Goal: Task Accomplishment & Management: Manage account settings

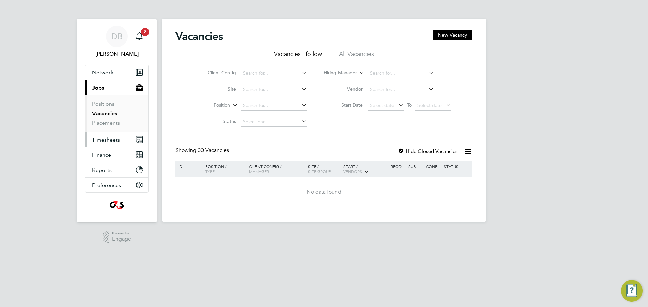
click at [105, 141] on span "Timesheets" at bounding box center [106, 140] width 28 height 6
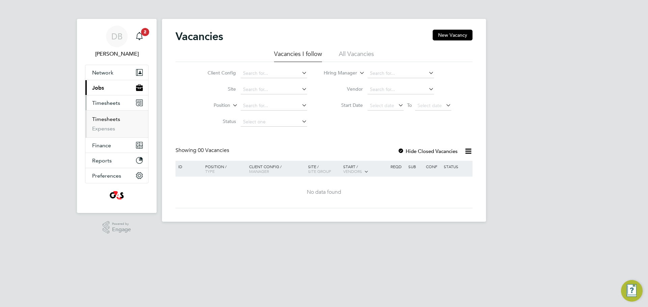
click at [107, 120] on link "Timesheets" at bounding box center [106, 119] width 28 height 6
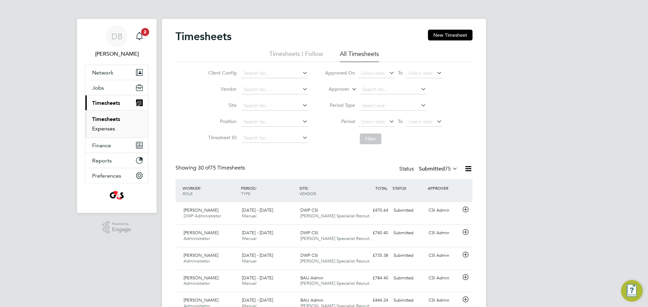
click at [103, 127] on link "Expenses" at bounding box center [103, 129] width 23 height 6
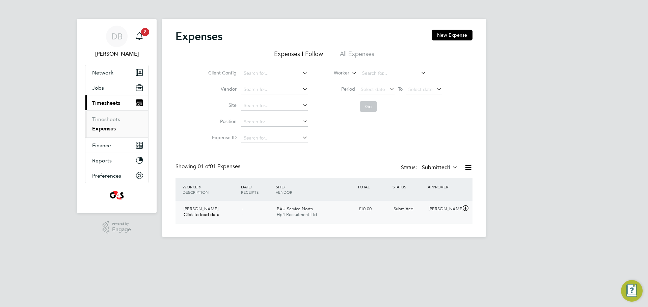
click at [364, 210] on div "£10.00" at bounding box center [373, 209] width 35 height 11
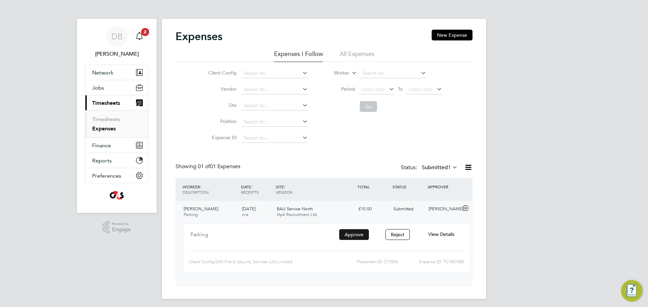
click at [361, 235] on button "Approve" at bounding box center [354, 234] width 30 height 11
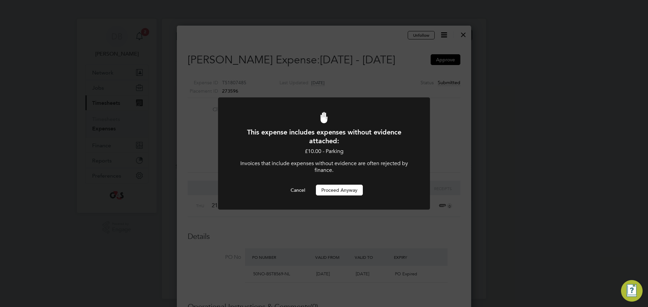
click at [341, 193] on button "Proceed Anyway" at bounding box center [339, 190] width 47 height 11
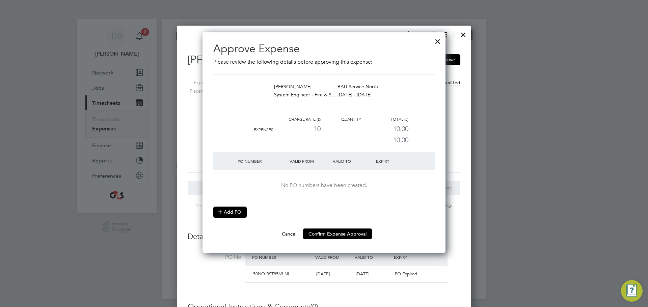
click at [234, 211] on button "Add PO" at bounding box center [229, 212] width 33 height 11
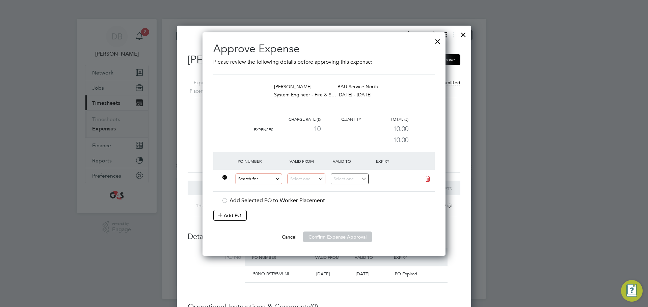
click at [256, 178] on input at bounding box center [259, 179] width 47 height 11
type input "50NO-BST8788-BR"
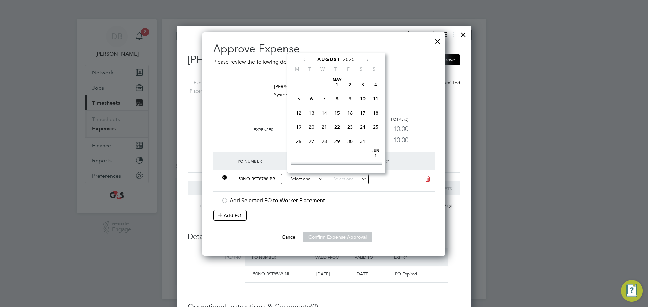
click at [300, 181] on input at bounding box center [306, 179] width 38 height 11
click at [295, 98] on span "18" at bounding box center [298, 92] width 13 height 13
type input "[DATE]"
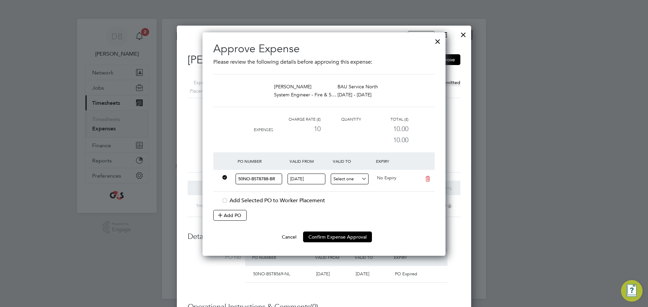
click at [342, 177] on input at bounding box center [350, 179] width 38 height 11
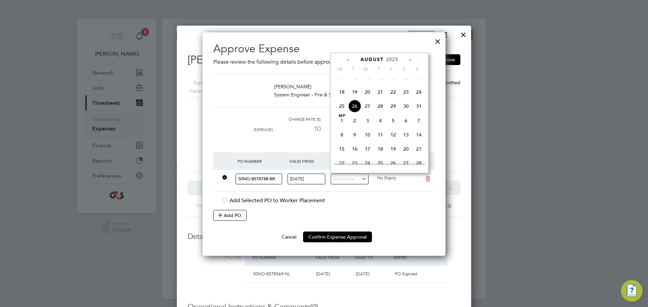
click at [419, 99] on span "24" at bounding box center [418, 92] width 13 height 13
type input "[DATE]"
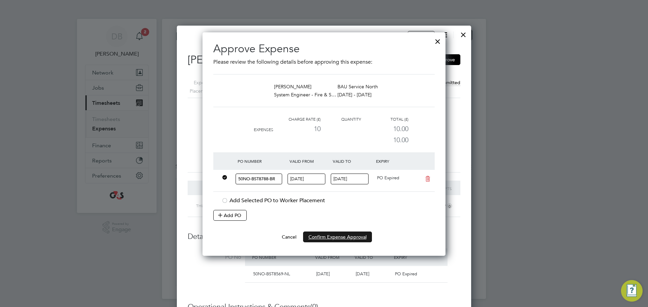
click at [343, 238] on button "Confirm Expense Approval" at bounding box center [337, 237] width 69 height 11
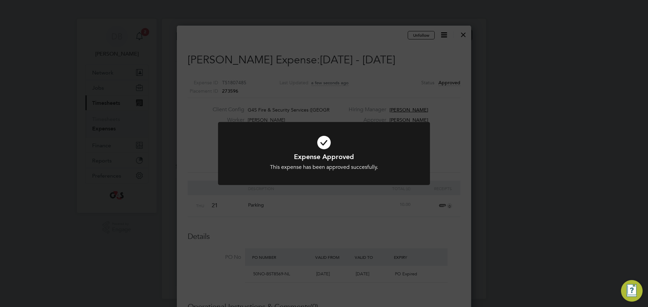
click at [343, 238] on div "Expense Approved This expense has been approved succesfully. Cancel Okay" at bounding box center [324, 153] width 648 height 307
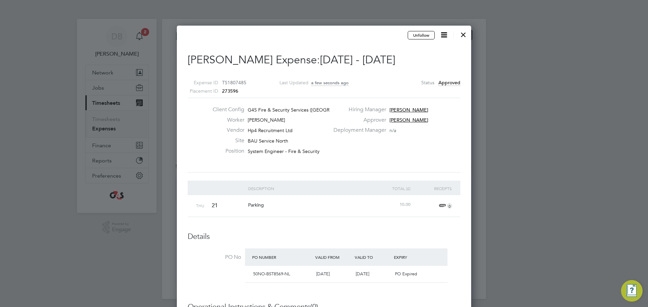
click at [464, 34] on div at bounding box center [463, 33] width 12 height 12
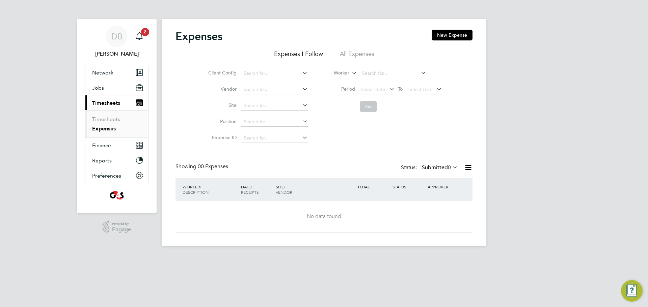
click at [371, 52] on li "All Expenses" at bounding box center [357, 56] width 34 height 12
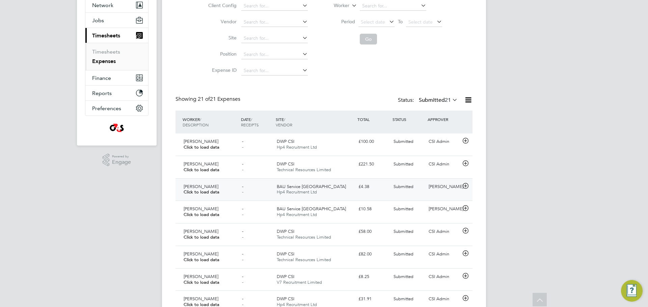
click at [305, 190] on span "Hp4 Recruitment Ltd" at bounding box center [297, 192] width 40 height 6
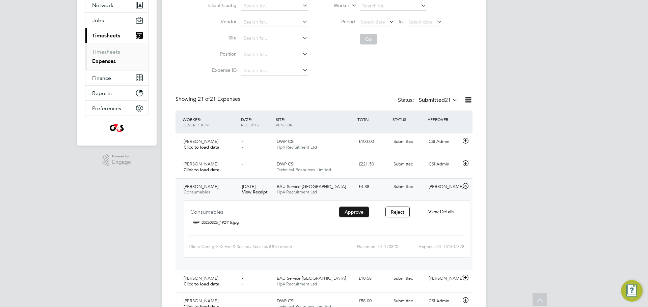
click at [357, 213] on button "Approve" at bounding box center [354, 212] width 30 height 11
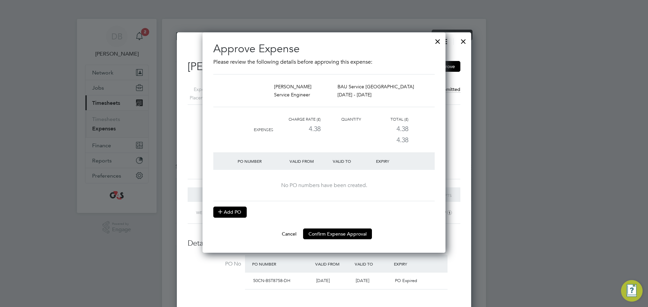
click at [231, 212] on button "Add PO" at bounding box center [229, 212] width 33 height 11
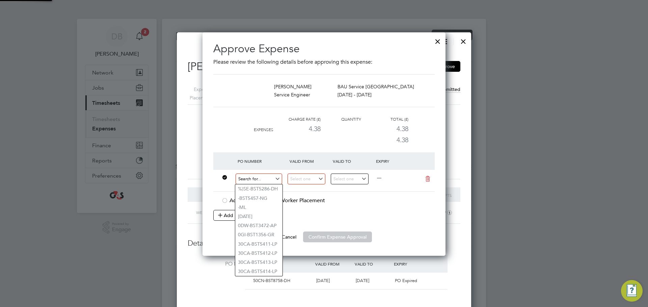
click at [257, 177] on input at bounding box center [259, 179] width 47 height 11
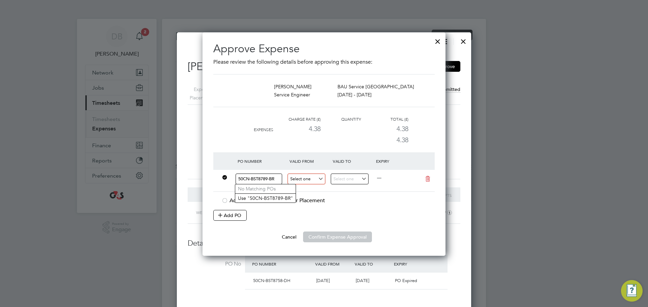
type input "50CN-BST8789-BR"
click at [306, 179] on input at bounding box center [306, 179] width 38 height 11
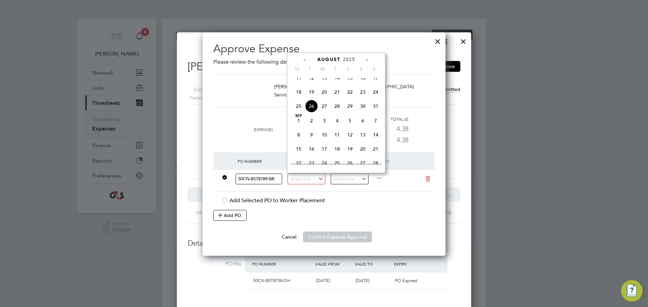
click at [298, 95] on span "18" at bounding box center [298, 92] width 13 height 13
type input "[DATE]"
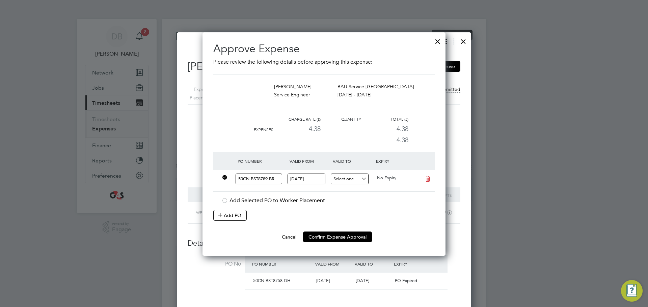
click at [350, 181] on input at bounding box center [350, 179] width 38 height 11
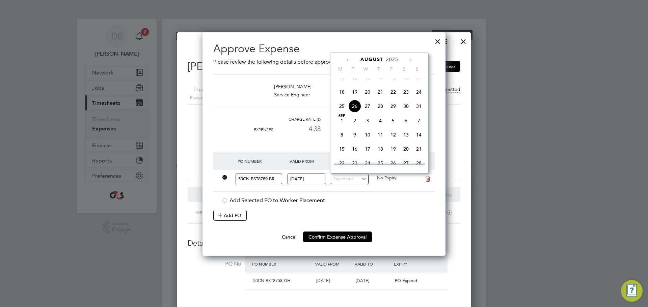
click at [421, 96] on span "24" at bounding box center [418, 92] width 13 height 13
type input "[DATE]"
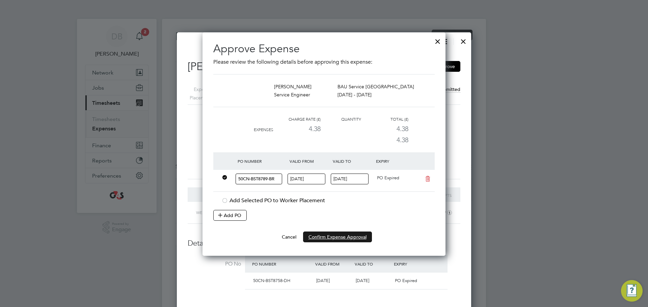
click at [348, 236] on button "Confirm Expense Approval" at bounding box center [337, 237] width 69 height 11
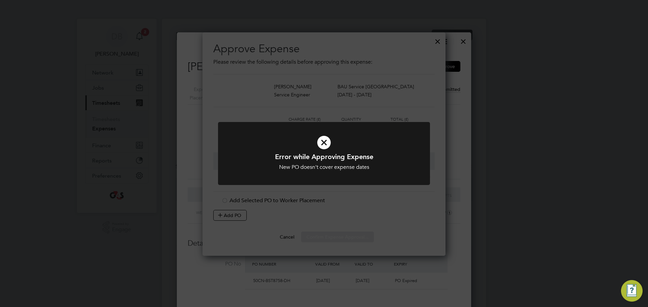
click at [348, 220] on div "Error while Approving Expense New PO doesn't cover expense dates Cancel Okay" at bounding box center [324, 153] width 648 height 307
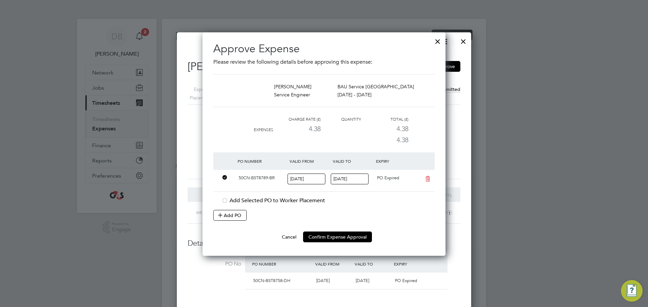
click at [439, 40] on div at bounding box center [438, 40] width 12 height 12
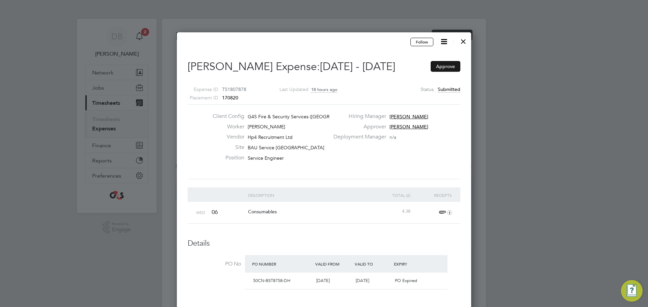
click at [445, 65] on button "Approve" at bounding box center [446, 66] width 30 height 11
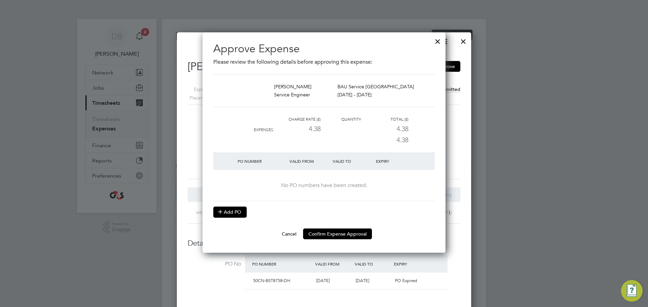
click at [228, 213] on button "Add PO" at bounding box center [229, 212] width 33 height 11
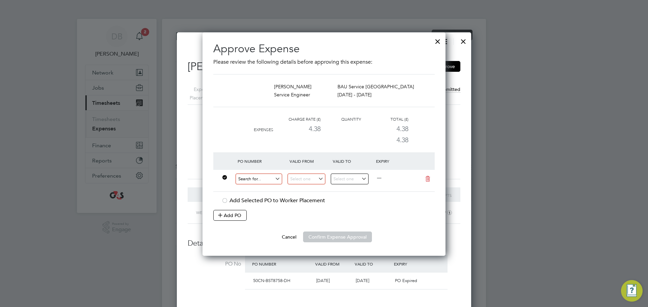
click at [250, 180] on input at bounding box center [259, 179] width 47 height 11
type input "50CN-BST8789-BR"
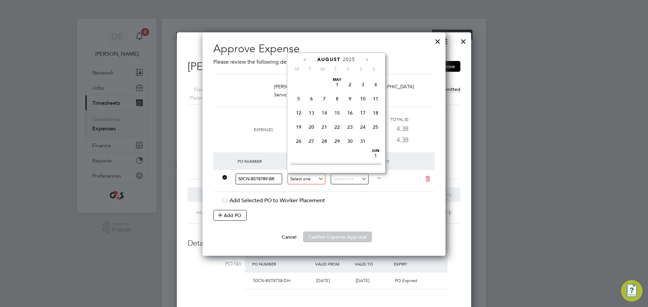
scroll to position [263, 0]
click at [302, 174] on input at bounding box center [306, 179] width 38 height 11
click at [298, 82] on span "11" at bounding box center [298, 78] width 13 height 13
type input "[DATE]"
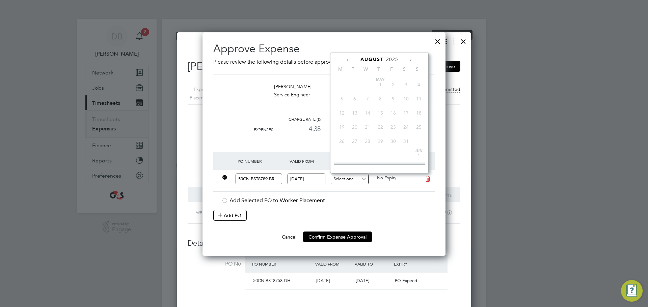
click at [367, 177] on input at bounding box center [350, 179] width 38 height 11
click at [417, 82] on span "17" at bounding box center [418, 78] width 13 height 13
type input "[DATE]"
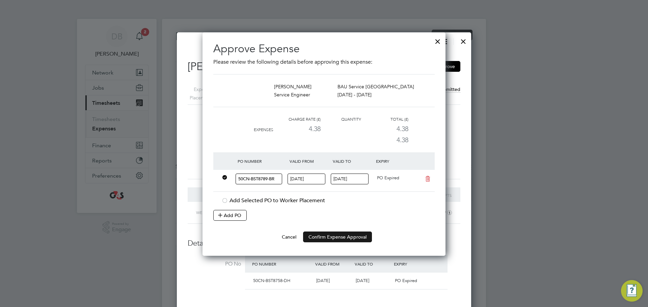
click at [332, 239] on button "Confirm Expense Approval" at bounding box center [337, 237] width 69 height 11
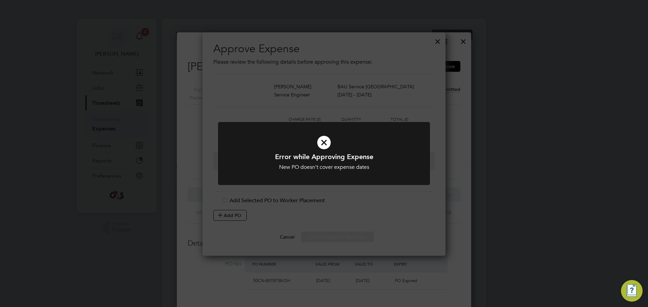
click at [332, 239] on div "Error while Approving Expense New PO doesn't cover expense dates Cancel Okay" at bounding box center [324, 153] width 648 height 307
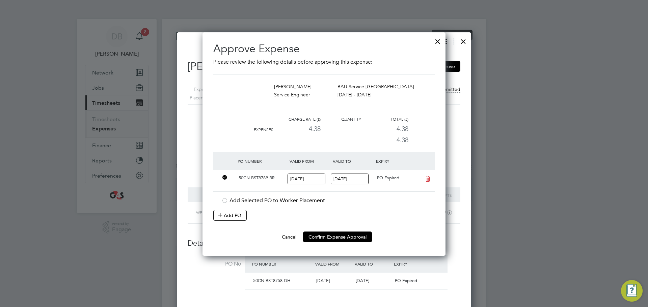
click at [340, 215] on div "Add PO" at bounding box center [323, 215] width 221 height 11
click at [339, 237] on button "Confirm Expense Approval" at bounding box center [337, 237] width 69 height 11
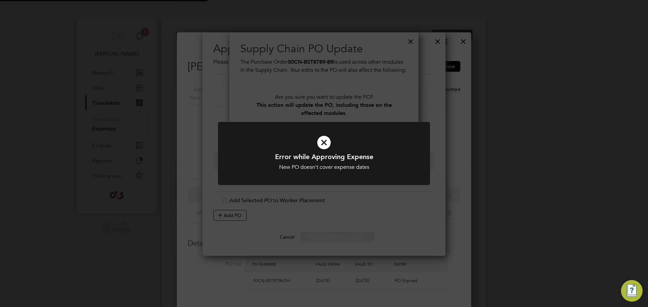
scroll to position [126, 189]
click at [321, 143] on icon at bounding box center [323, 143] width 175 height 26
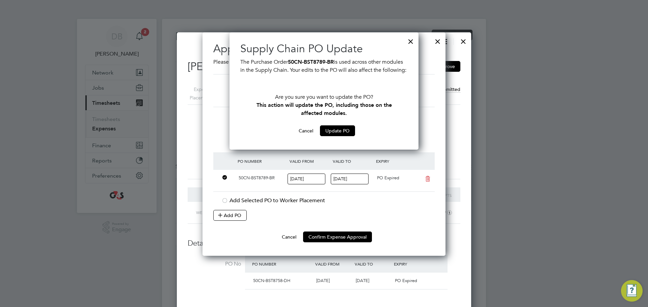
click at [412, 42] on div at bounding box center [411, 40] width 12 height 12
click at [301, 136] on button "Cancel" at bounding box center [305, 131] width 25 height 11
click at [303, 136] on button "Cancel" at bounding box center [305, 131] width 25 height 11
click at [411, 40] on div at bounding box center [411, 40] width 12 height 12
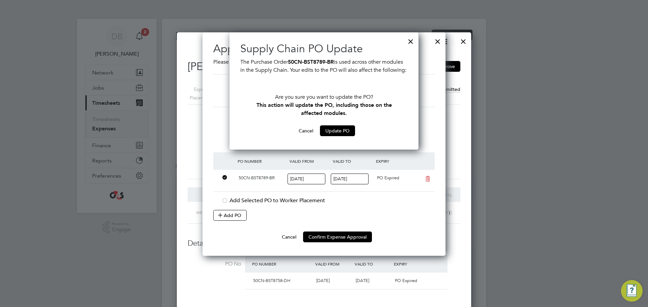
click at [31, 201] on div at bounding box center [324, 153] width 648 height 307
click at [419, 166] on div "PO Number Valid From Valid To Expiry" at bounding box center [323, 162] width 221 height 18
click at [303, 136] on button "Cancel" at bounding box center [305, 131] width 25 height 11
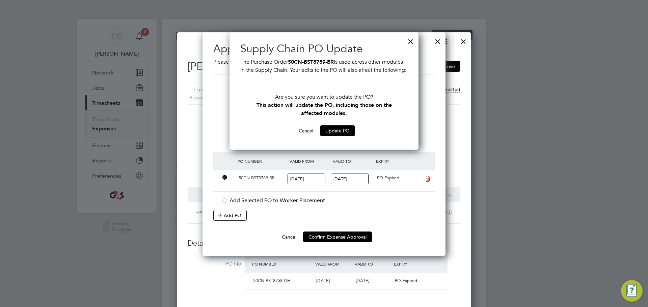
click at [303, 136] on button "Cancel" at bounding box center [305, 131] width 25 height 11
click at [412, 40] on div at bounding box center [411, 40] width 12 height 12
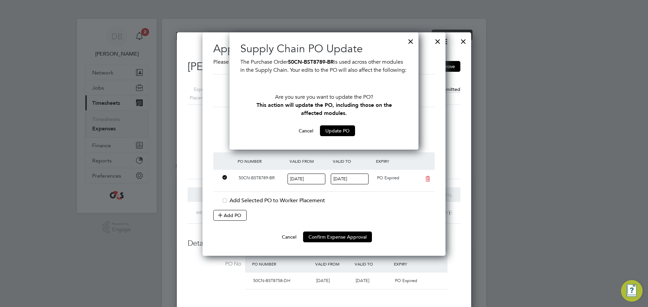
click at [436, 40] on div at bounding box center [438, 40] width 12 height 12
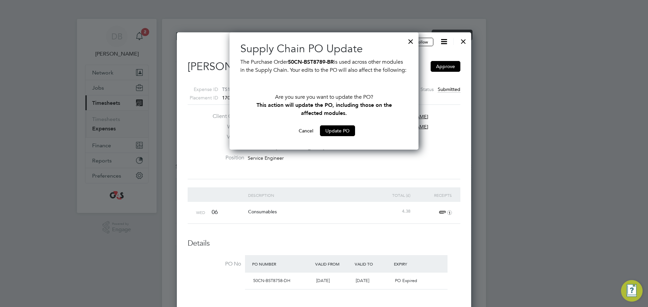
click at [472, 37] on div at bounding box center [324, 153] width 648 height 307
click at [547, 26] on div at bounding box center [324, 153] width 648 height 307
click at [303, 136] on button "Cancel" at bounding box center [305, 131] width 25 height 11
click at [409, 40] on div at bounding box center [411, 40] width 12 height 12
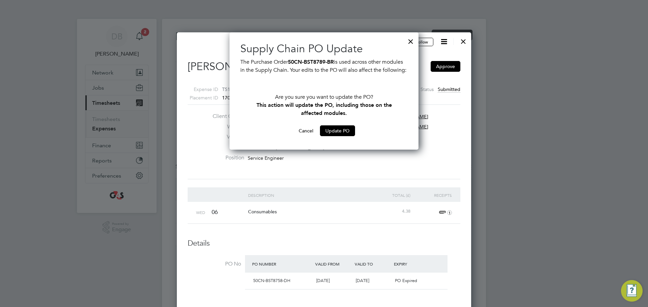
click at [114, 125] on div at bounding box center [324, 153] width 648 height 307
click at [462, 42] on div at bounding box center [463, 40] width 12 height 12
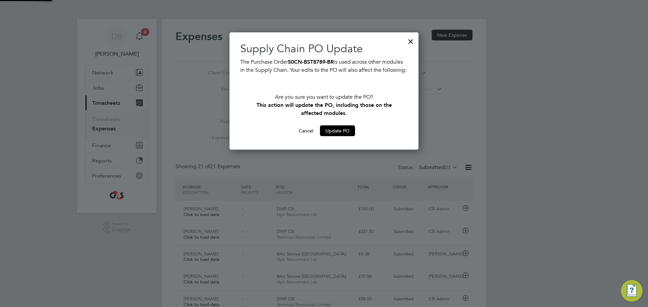
scroll to position [17, 59]
click at [411, 41] on div at bounding box center [411, 40] width 12 height 12
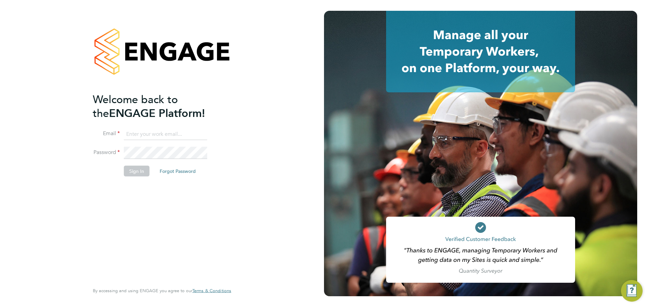
type input "[PERSON_NAME][EMAIL_ADDRESS][PERSON_NAME][DOMAIN_NAME]"
click at [140, 170] on button "Sign In" at bounding box center [137, 171] width 26 height 11
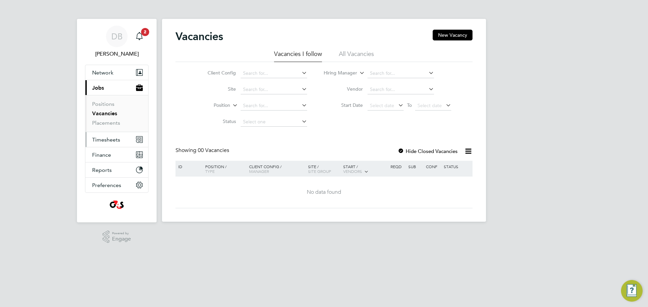
click at [107, 142] on span "Timesheets" at bounding box center [106, 140] width 28 height 6
click at [118, 137] on span "Timesheets" at bounding box center [106, 140] width 28 height 6
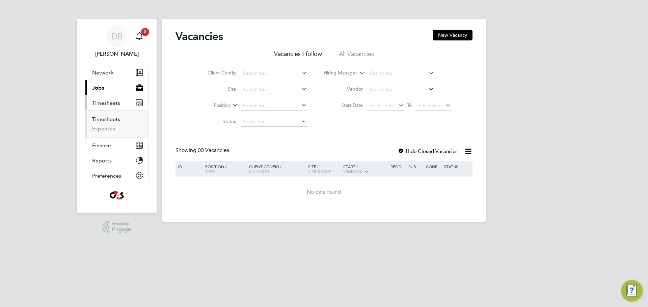
click at [115, 121] on link "Timesheets" at bounding box center [106, 119] width 28 height 6
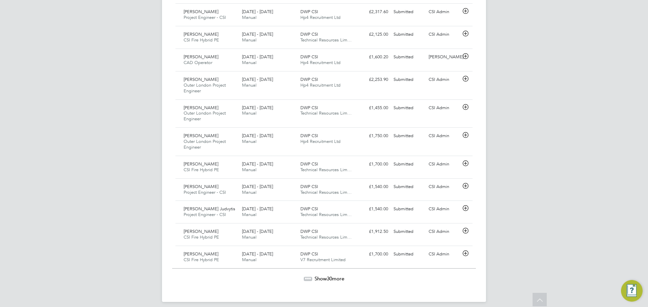
click at [320, 276] on span "Show 30 more" at bounding box center [329, 279] width 30 height 6
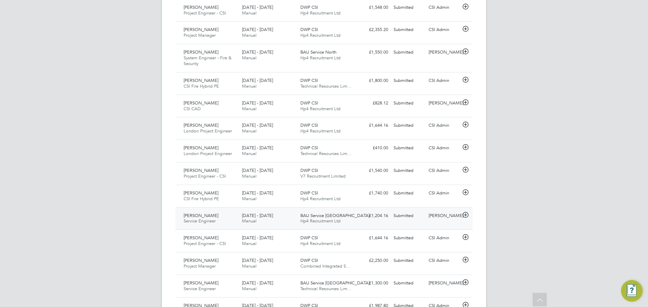
click at [298, 219] on div "BAU Service Midlands Hp4 Recruitment Ltd" at bounding box center [327, 219] width 58 height 17
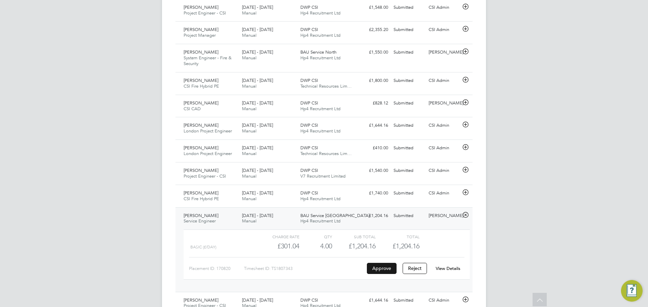
click at [380, 266] on button "Approve" at bounding box center [382, 268] width 30 height 11
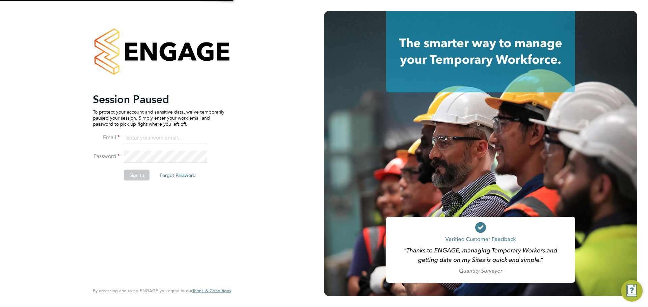
type input "[PERSON_NAME][EMAIL_ADDRESS][PERSON_NAME][DOMAIN_NAME]"
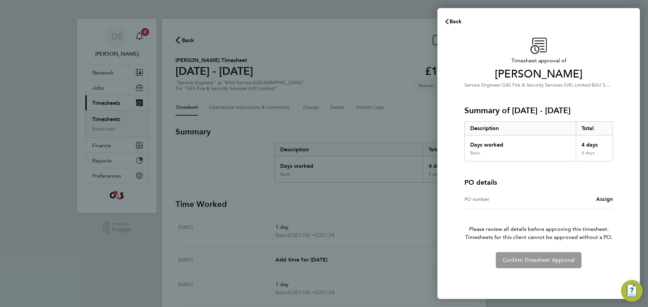
click at [606, 197] on span "Assign" at bounding box center [604, 199] width 17 height 6
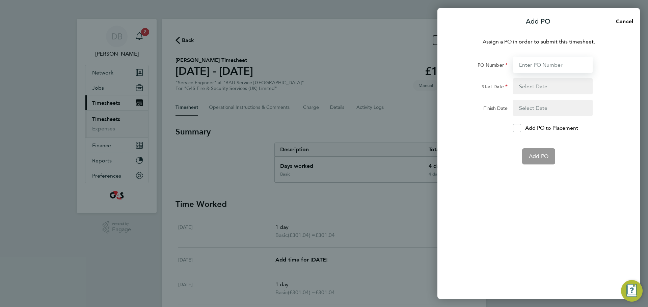
click at [517, 68] on input "PO Number" at bounding box center [553, 65] width 80 height 16
type input "50CN-BST8789-BR"
type input "11 Aug 25"
type input "17 Aug 25"
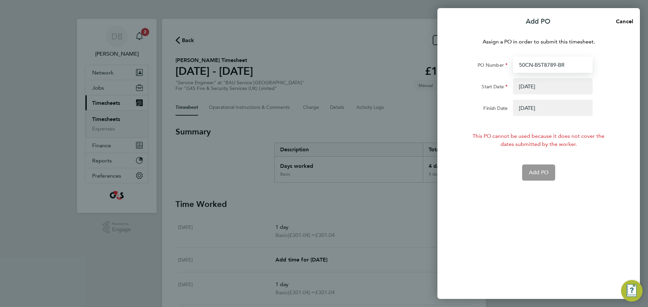
type input "50CN-BST8789-BR"
click at [537, 173] on app-form-button "Add PO" at bounding box center [538, 173] width 33 height 16
click at [547, 86] on button "button" at bounding box center [553, 86] width 80 height 16
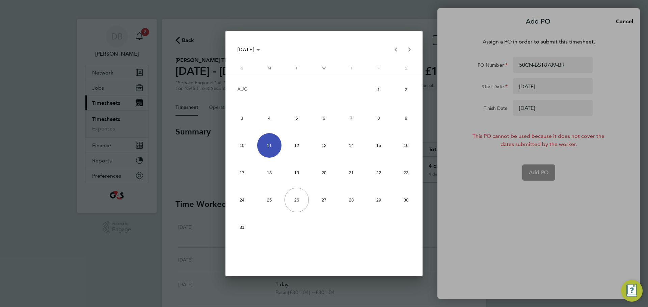
click at [263, 176] on span "18" at bounding box center [269, 173] width 25 height 25
type input "18 Aug 25"
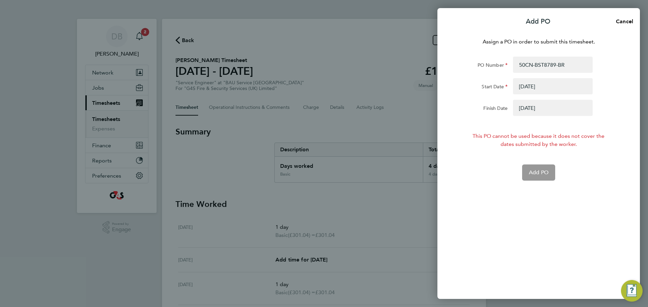
click at [546, 110] on button "button" at bounding box center [553, 108] width 80 height 16
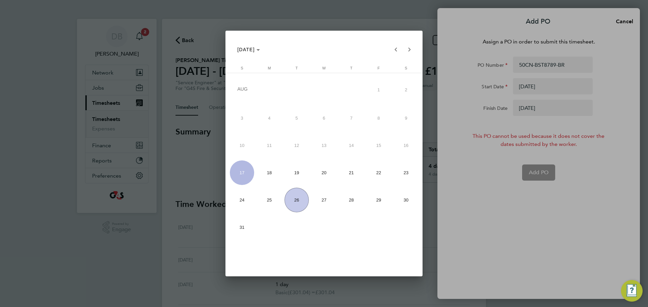
click at [408, 175] on span "23" at bounding box center [406, 173] width 25 height 25
type input "23 Aug 25"
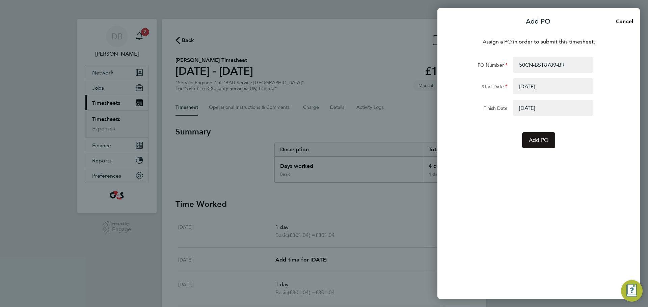
click at [550, 138] on button "Add PO" at bounding box center [538, 140] width 33 height 16
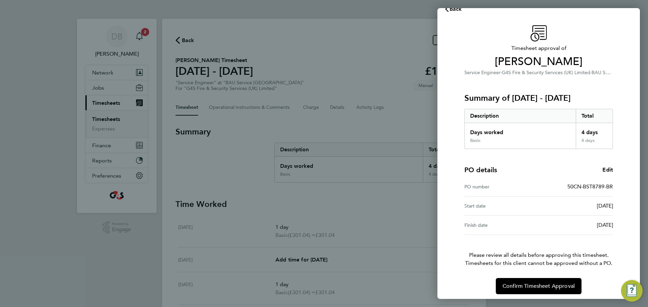
scroll to position [16, 0]
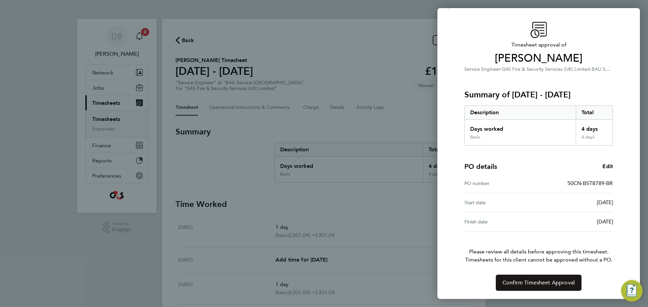
click at [527, 278] on button "Confirm Timesheet Approval" at bounding box center [539, 283] width 86 height 16
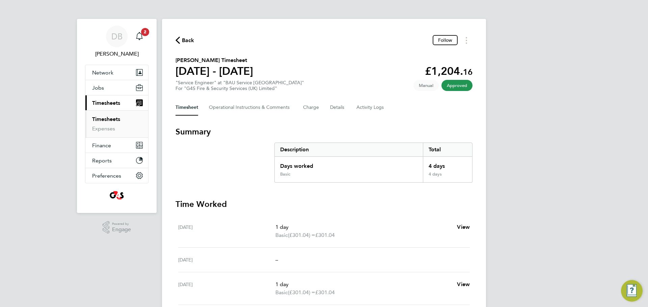
click at [108, 116] on link "Timesheets" at bounding box center [106, 119] width 28 height 6
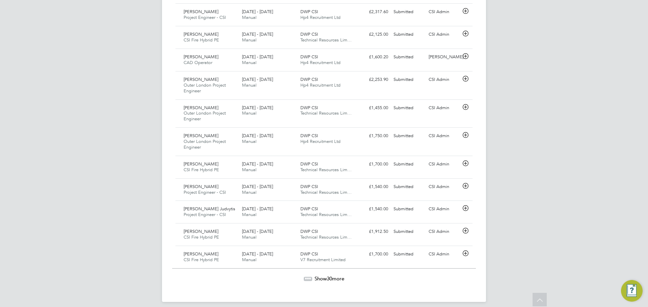
click at [330, 276] on span "30" at bounding box center [329, 279] width 5 height 6
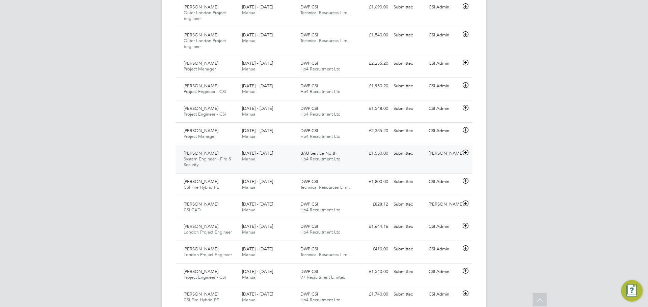
click at [350, 148] on div "BAU Service North Hp4 Recruitment Ltd" at bounding box center [327, 156] width 58 height 17
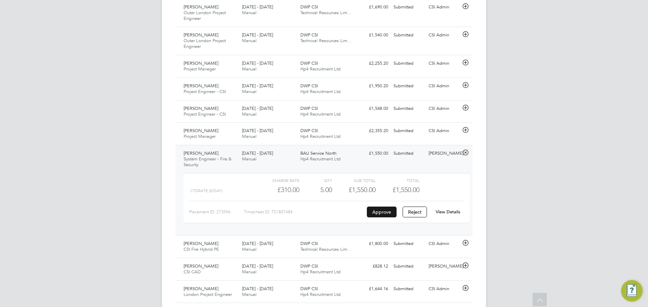
click at [386, 207] on button "Approve" at bounding box center [382, 212] width 30 height 11
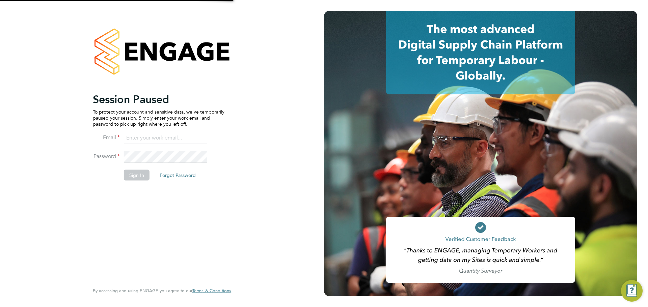
type input "[PERSON_NAME][EMAIL_ADDRESS][PERSON_NAME][DOMAIN_NAME]"
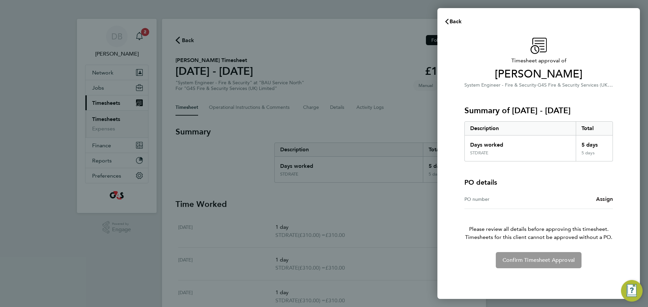
click at [602, 199] on span "Assign" at bounding box center [604, 199] width 17 height 6
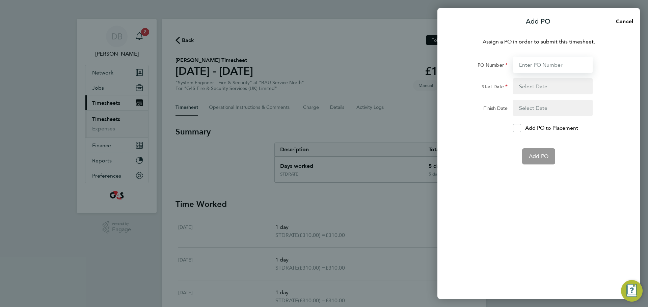
click at [533, 68] on input "PO Number" at bounding box center [553, 65] width 80 height 16
type input "50NO-BST8788-BR"
type input "[DATE]"
type input "50NO-BST8788-BR"
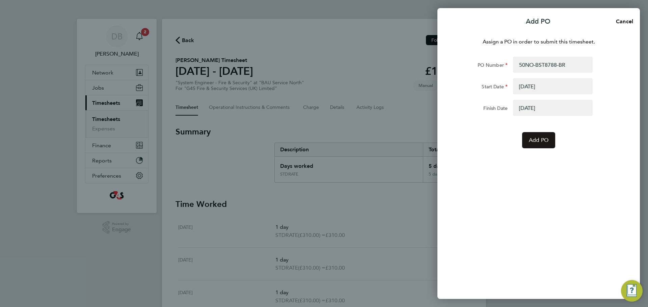
click at [544, 146] on button "Add PO" at bounding box center [538, 140] width 33 height 16
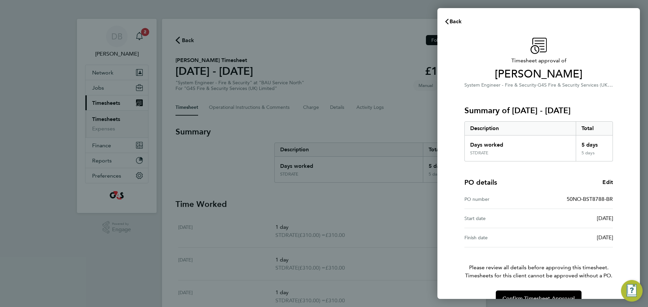
scroll to position [16, 0]
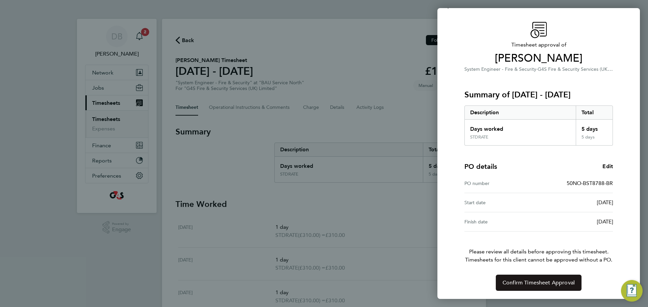
click at [549, 281] on span "Confirm Timesheet Approval" at bounding box center [538, 283] width 72 height 7
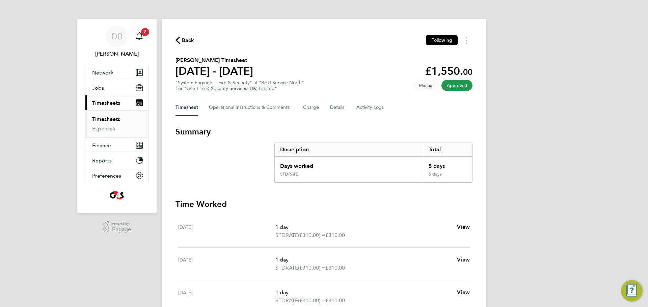
click at [98, 119] on link "Timesheets" at bounding box center [106, 119] width 28 height 6
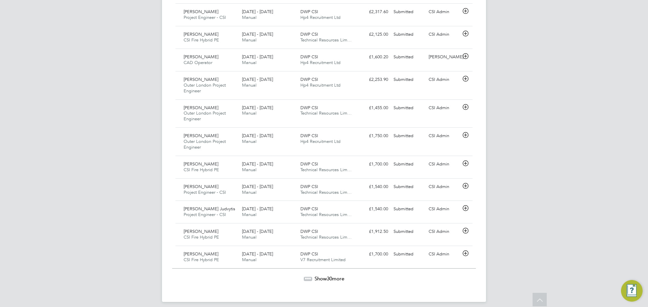
click at [322, 276] on span "Show 30 more" at bounding box center [329, 279] width 30 height 6
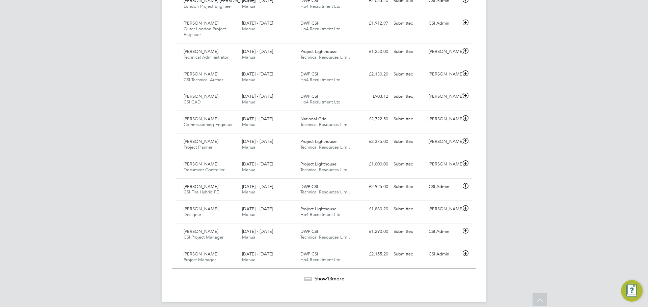
click at [327, 276] on span "13" at bounding box center [329, 279] width 5 height 6
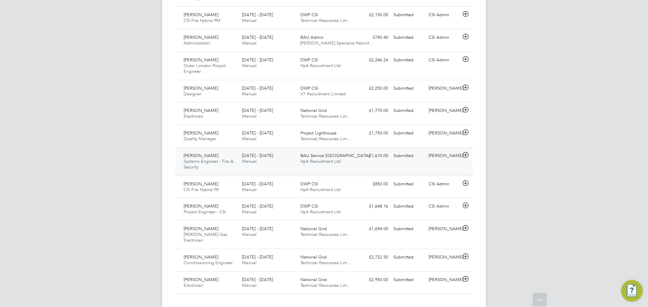
click at [329, 153] on span "BAU Service [GEOGRAPHIC_DATA]" at bounding box center [334, 156] width 69 height 6
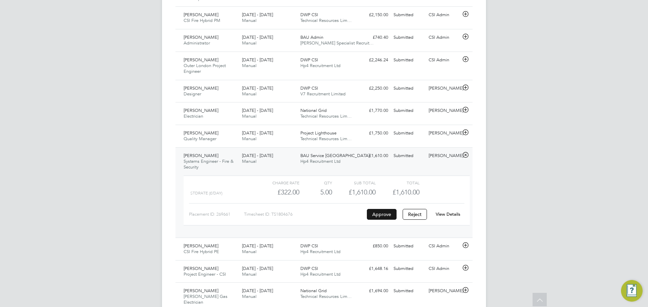
click at [391, 209] on button "Approve" at bounding box center [382, 214] width 30 height 11
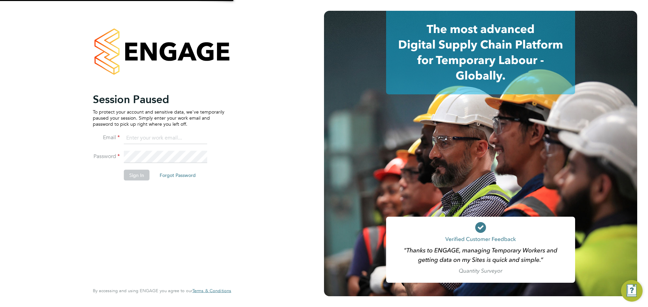
type input "[PERSON_NAME][EMAIL_ADDRESS][PERSON_NAME][DOMAIN_NAME]"
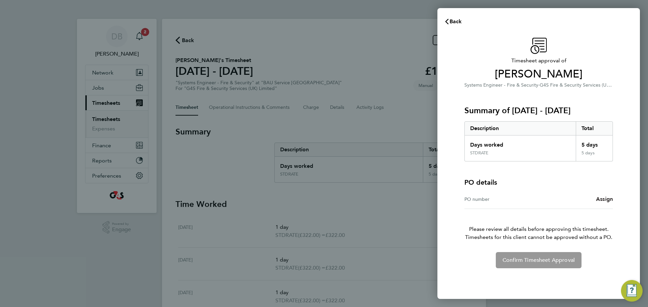
click at [606, 199] on span "Assign" at bounding box center [604, 199] width 17 height 6
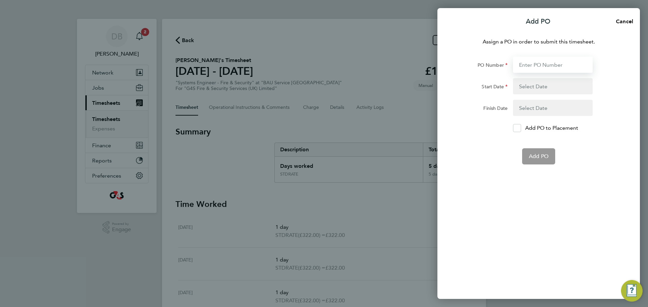
click at [542, 63] on input "PO Number" at bounding box center [553, 65] width 80 height 16
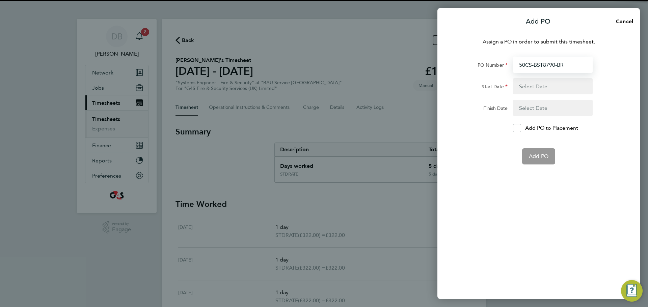
type input "50CS-BST8790-BR"
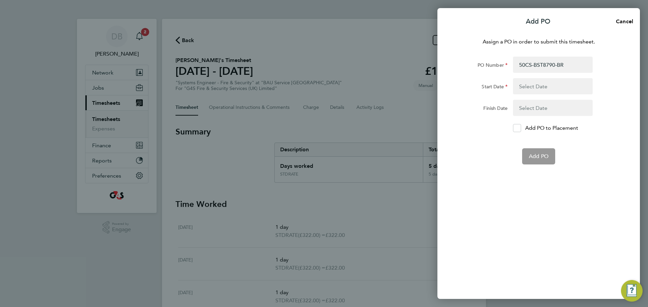
click at [565, 80] on button "button" at bounding box center [553, 86] width 80 height 16
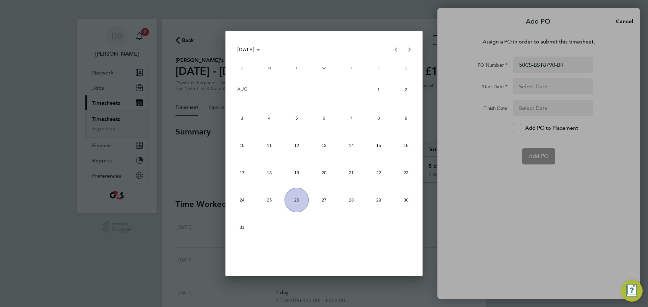
click at [267, 168] on span "18" at bounding box center [269, 173] width 25 height 25
type input "[DATE]"
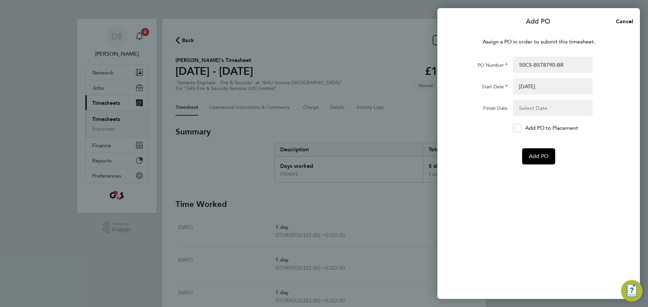
click at [527, 108] on button "button" at bounding box center [553, 108] width 80 height 16
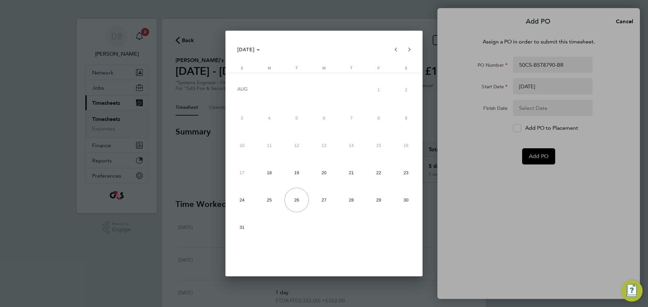
click at [242, 197] on span "24" at bounding box center [242, 200] width 25 height 25
type input "[DATE]"
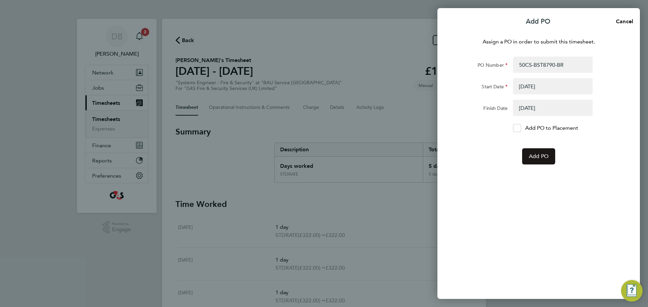
click at [538, 155] on span "Add PO" at bounding box center [539, 156] width 20 height 7
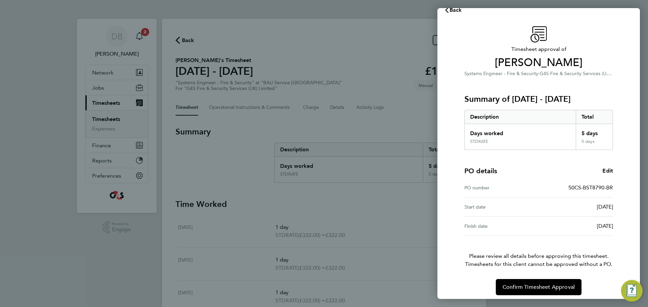
scroll to position [16, 0]
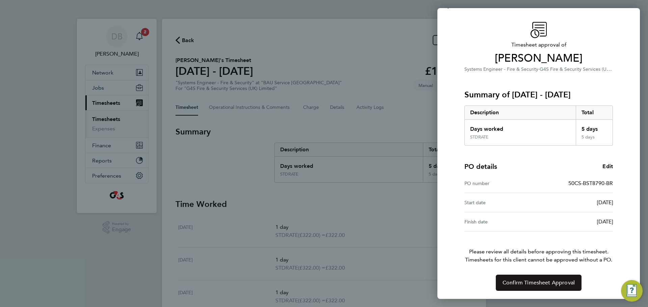
click at [542, 284] on span "Confirm Timesheet Approval" at bounding box center [538, 283] width 72 height 7
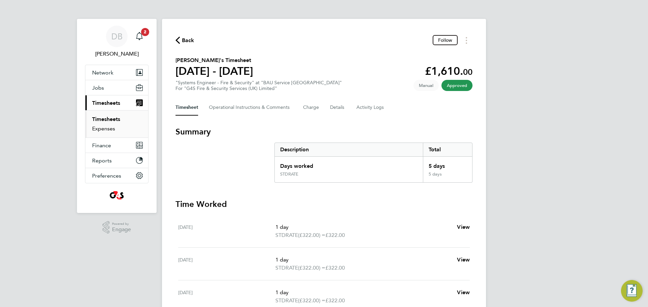
click at [103, 127] on link "Expenses" at bounding box center [103, 129] width 23 height 6
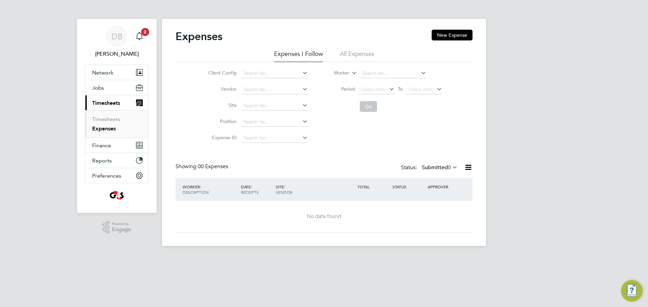
click at [360, 54] on li "All Expenses" at bounding box center [357, 56] width 34 height 12
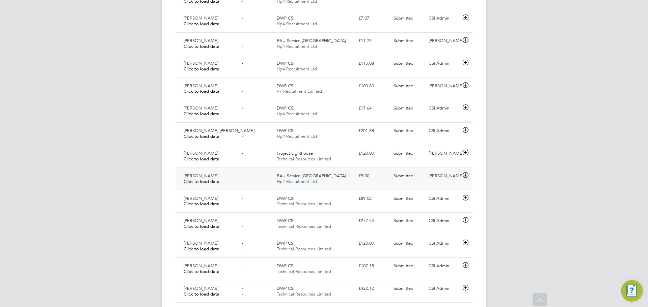
click at [301, 180] on span "Hp4 Recruitment Ltd" at bounding box center [297, 182] width 40 height 6
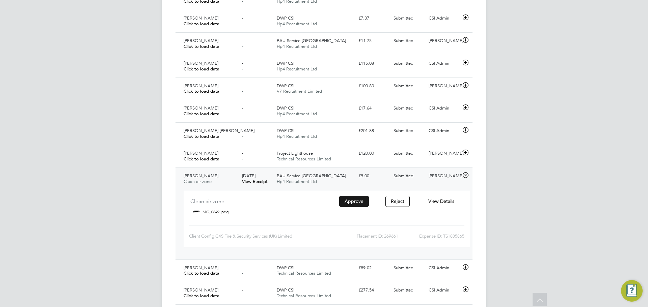
click at [351, 201] on button "Approve" at bounding box center [354, 201] width 30 height 11
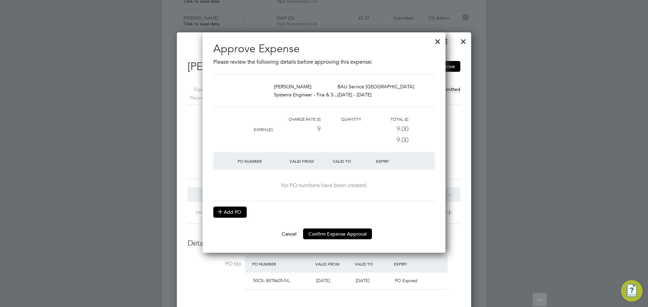
click at [245, 211] on button "Add PO" at bounding box center [229, 212] width 33 height 11
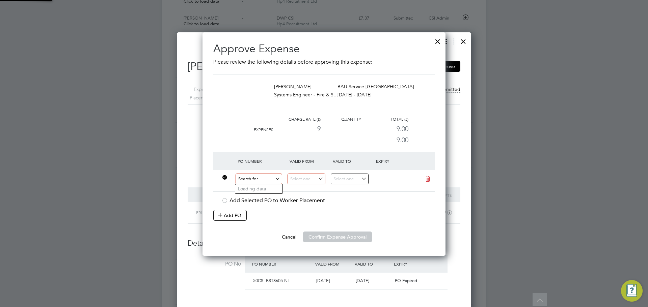
click at [258, 182] on input at bounding box center [259, 179] width 47 height 11
click at [269, 176] on input "50CS-BST87902-BR" at bounding box center [259, 179] width 47 height 11
type input "50CS-BST8790-BR"
click at [308, 180] on input at bounding box center [306, 179] width 38 height 11
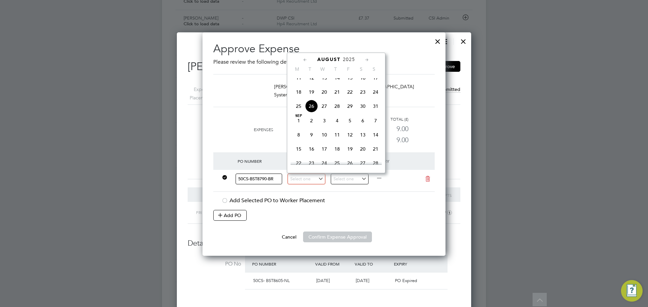
click at [311, 98] on span "19" at bounding box center [311, 92] width 13 height 13
type input "[DATE]"
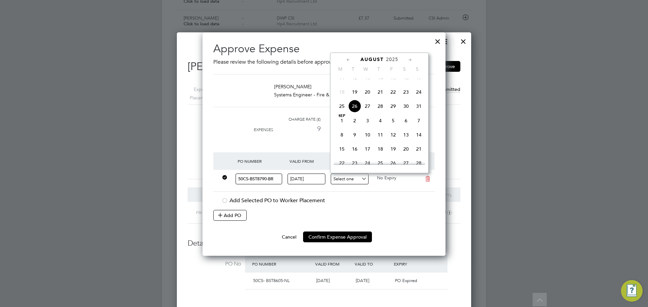
click at [344, 181] on input at bounding box center [350, 179] width 38 height 11
click at [418, 97] on span "24" at bounding box center [418, 92] width 13 height 13
type input "[DATE]"
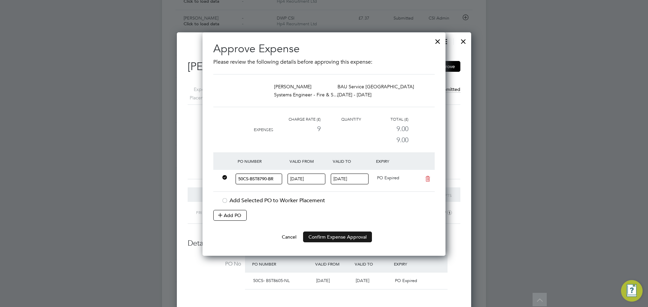
click at [348, 236] on button "Confirm Expense Approval" at bounding box center [337, 237] width 69 height 11
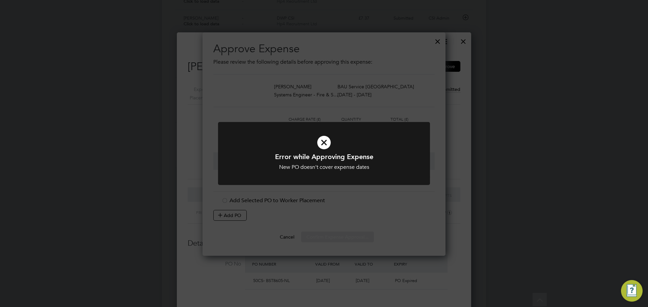
click at [348, 236] on div "Error while Approving Expense New PO doesn't cover expense dates Cancel Okay" at bounding box center [324, 153] width 648 height 307
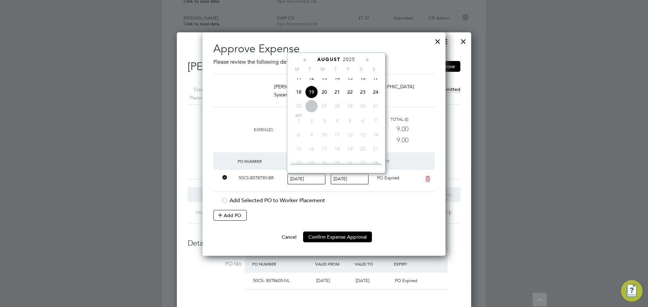
click at [313, 180] on input "[DATE]" at bounding box center [306, 179] width 38 height 11
click at [297, 96] on span "11" at bounding box center [298, 92] width 13 height 13
type input "[DATE]"
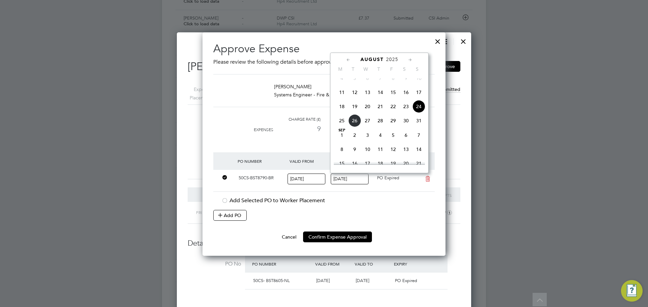
click at [344, 178] on input "[DATE]" at bounding box center [350, 179] width 38 height 11
click at [415, 99] on span "17" at bounding box center [418, 92] width 13 height 13
type input "[DATE]"
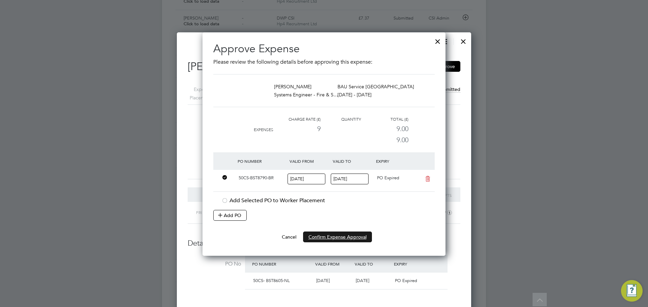
click at [346, 233] on button "Confirm Expense Approval" at bounding box center [337, 237] width 69 height 11
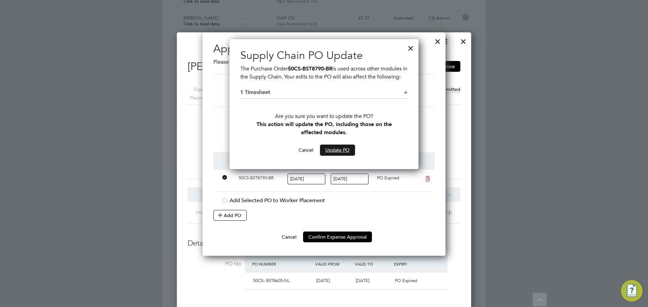
click at [333, 156] on button "Update PO" at bounding box center [337, 150] width 35 height 11
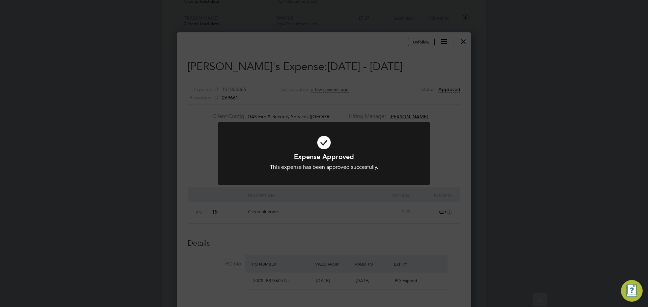
click at [435, 71] on div "Expense Approved This expense has been approved succesfully. Cancel Okay" at bounding box center [324, 153] width 648 height 307
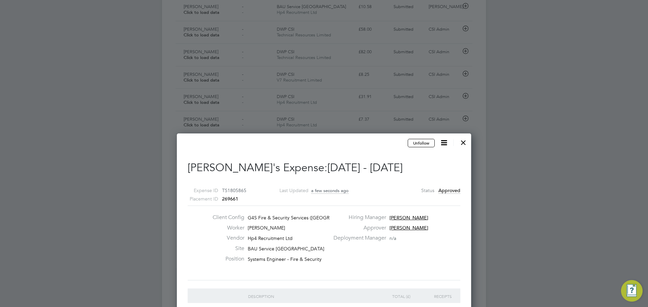
click at [462, 144] on div at bounding box center [463, 141] width 12 height 12
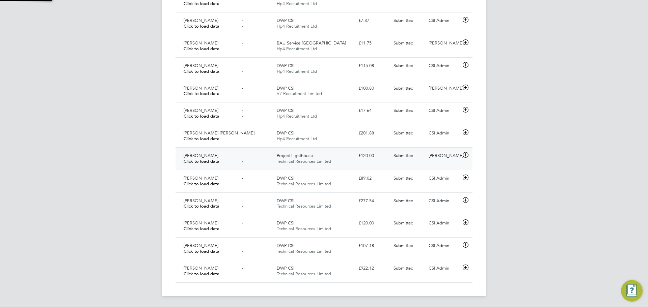
scroll to position [3, 3]
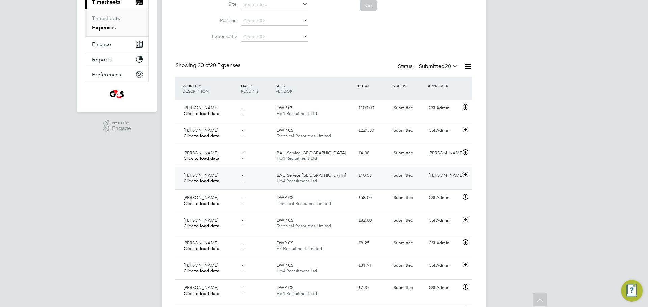
click at [317, 177] on span "BAU Service [GEOGRAPHIC_DATA]" at bounding box center [311, 175] width 69 height 6
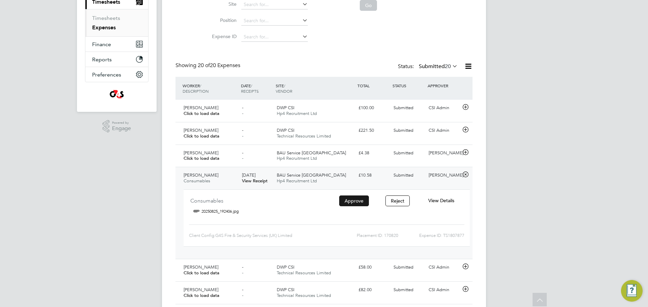
click at [344, 201] on button "Approve" at bounding box center [354, 201] width 30 height 11
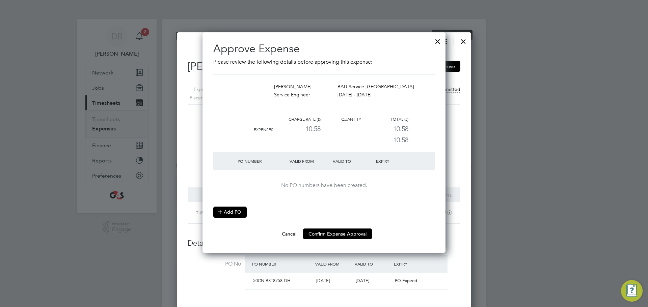
click at [238, 210] on button "Add PO" at bounding box center [229, 212] width 33 height 11
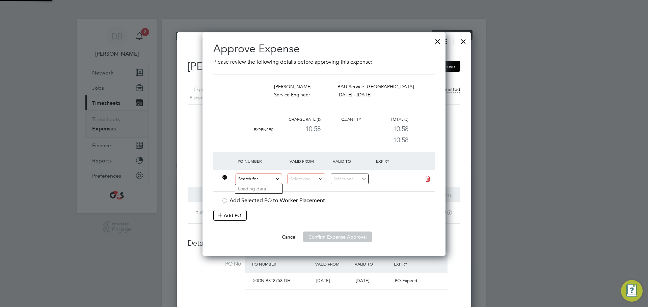
click at [267, 177] on input at bounding box center [259, 179] width 47 height 11
type input "50CN-BST8789-BR"
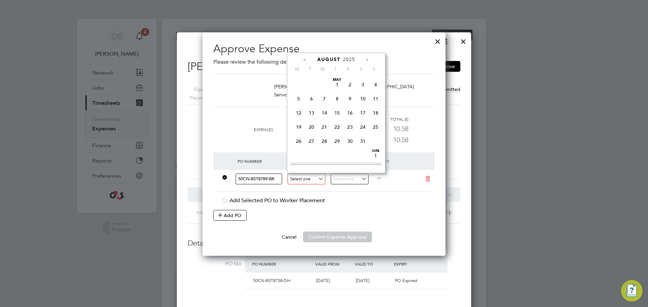
click at [296, 177] on input at bounding box center [306, 179] width 38 height 11
click at [306, 58] on icon at bounding box center [305, 59] width 6 height 7
click at [300, 156] on span "30" at bounding box center [298, 153] width 13 height 13
type input "[DATE]"
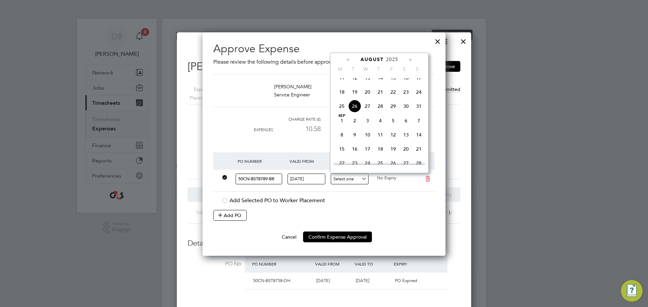
click at [347, 177] on input at bounding box center [350, 179] width 38 height 11
click at [349, 60] on icon at bounding box center [348, 59] width 6 height 7
click at [418, 83] on span "6" at bounding box center [418, 81] width 13 height 13
type input "[DATE]"
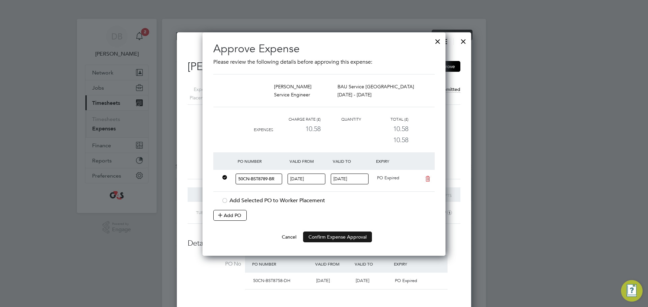
click at [341, 235] on button "Confirm Expense Approval" at bounding box center [337, 237] width 69 height 11
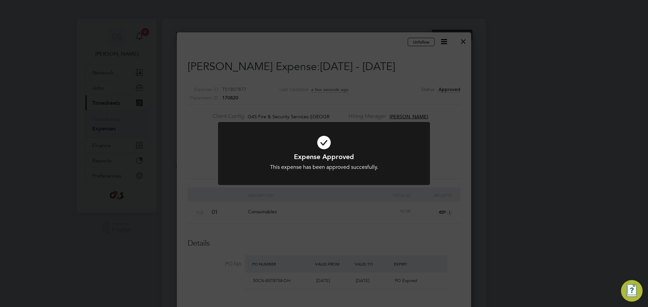
click at [341, 235] on div "Expense Approved This expense has been approved succesfully. Cancel Okay" at bounding box center [324, 153] width 648 height 307
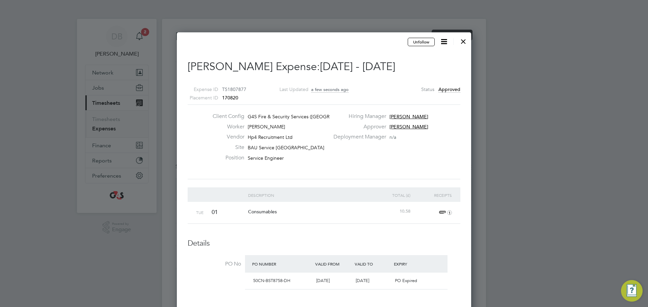
click at [464, 45] on div at bounding box center [463, 40] width 12 height 12
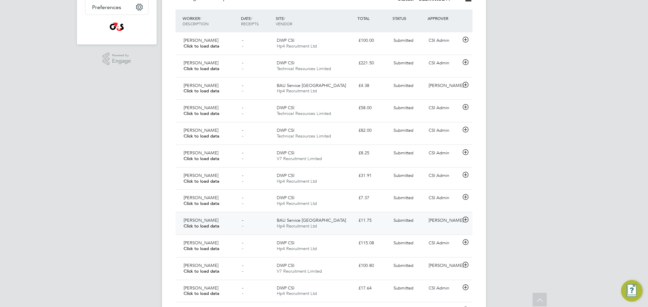
click at [309, 227] on span "Hp4 Recruitment Ltd" at bounding box center [297, 226] width 40 height 6
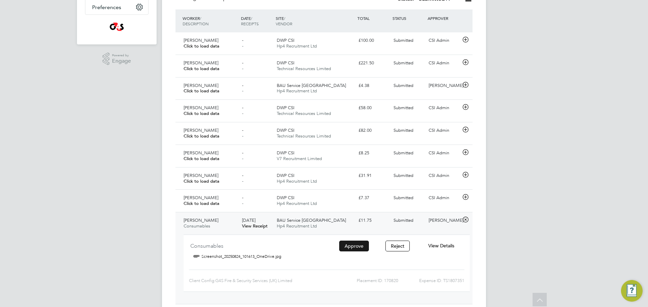
click at [345, 247] on button "Approve" at bounding box center [354, 246] width 30 height 11
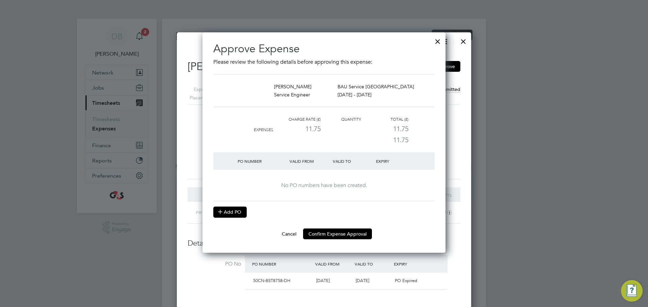
click at [225, 216] on button "Add PO" at bounding box center [229, 212] width 33 height 11
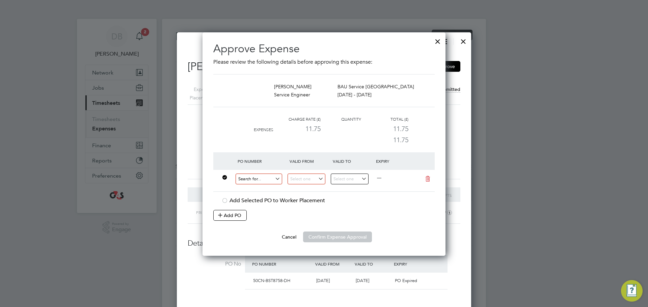
click at [269, 182] on input at bounding box center [259, 179] width 47 height 11
type input "50CN-BST8789-BR"
click at [295, 178] on input at bounding box center [306, 179] width 38 height 11
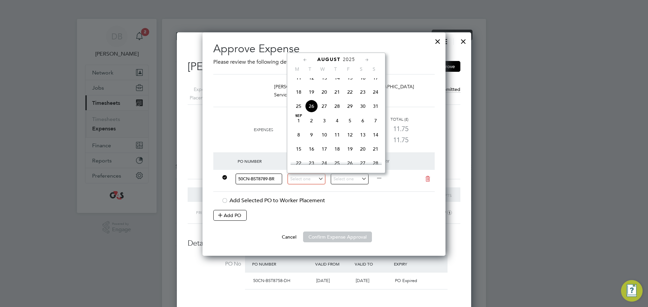
click at [297, 99] on span "18" at bounding box center [298, 92] width 13 height 13
type input "[DATE]"
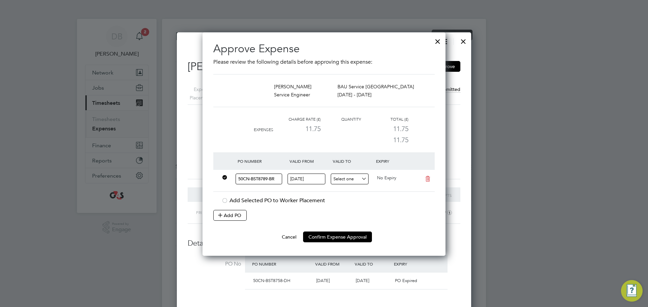
click at [362, 177] on input at bounding box center [350, 179] width 38 height 11
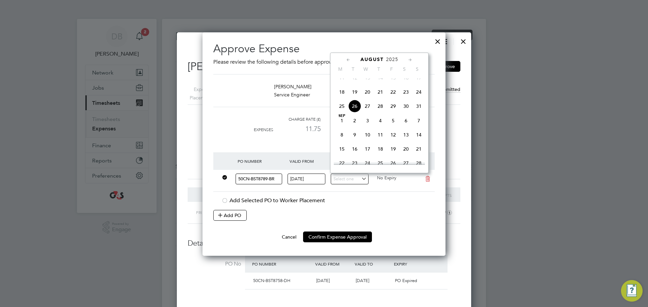
click at [420, 98] on span "24" at bounding box center [418, 92] width 13 height 13
type input "[DATE]"
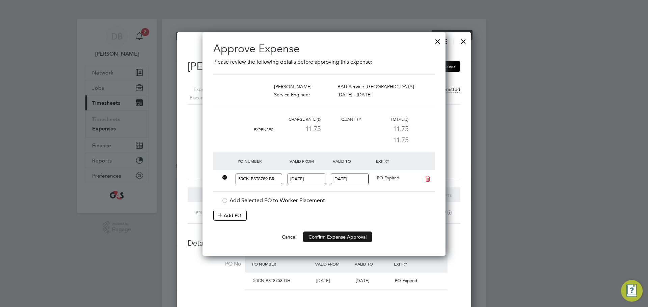
click at [346, 235] on button "Confirm Expense Approval" at bounding box center [337, 237] width 69 height 11
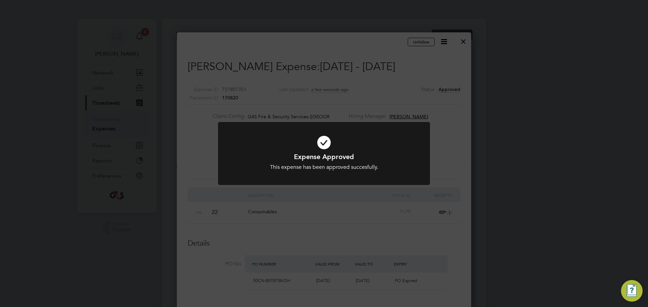
click at [341, 202] on div "Expense Approved This expense has been approved succesfully. Cancel Okay" at bounding box center [324, 153] width 648 height 307
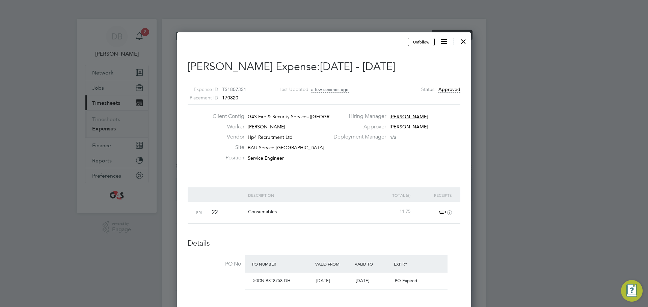
click at [105, 129] on div at bounding box center [324, 153] width 648 height 307
click at [464, 43] on div at bounding box center [463, 40] width 12 height 12
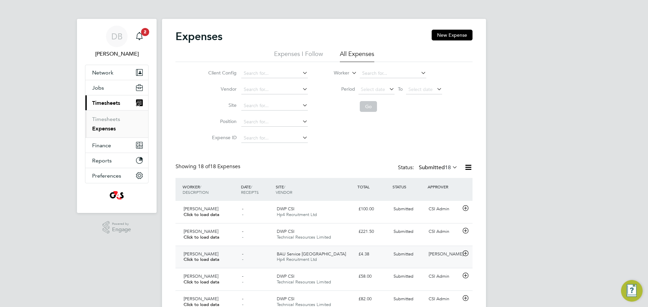
click at [216, 260] on span "Click to load data" at bounding box center [202, 260] width 36 height 6
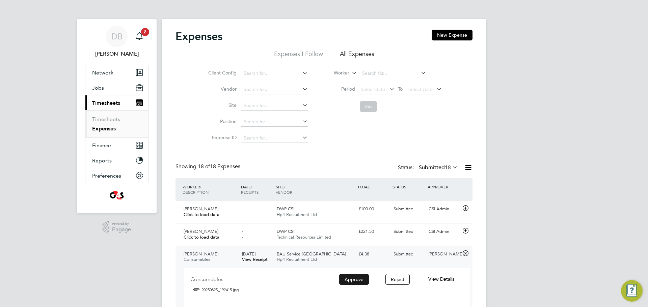
click at [358, 278] on button "Approve" at bounding box center [354, 279] width 30 height 11
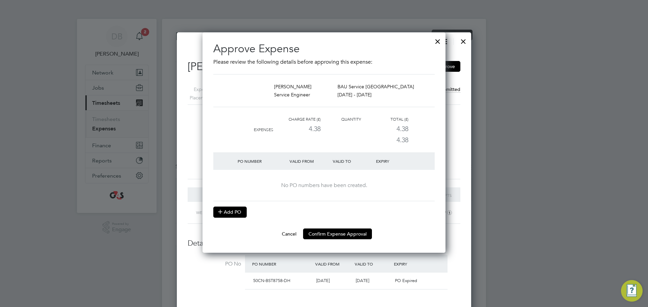
click at [233, 210] on button "Add PO" at bounding box center [229, 212] width 33 height 11
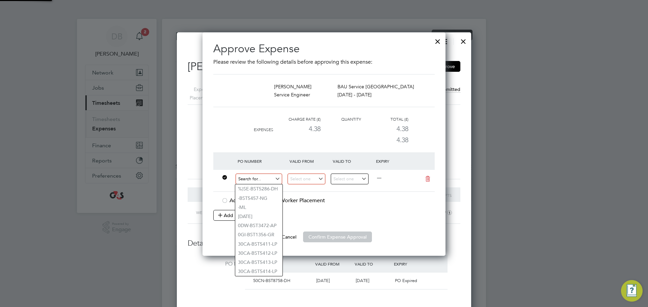
click at [259, 181] on input at bounding box center [259, 179] width 47 height 11
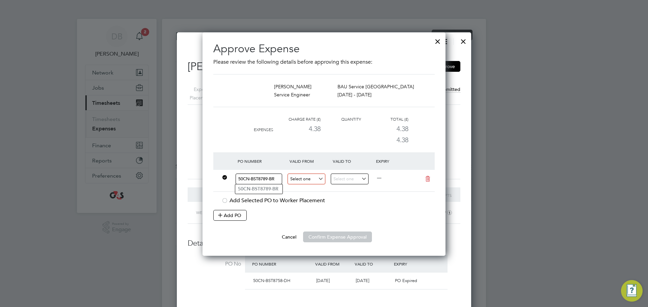
type input "50CN-BST8789-BR"
click at [293, 182] on input at bounding box center [306, 179] width 38 height 11
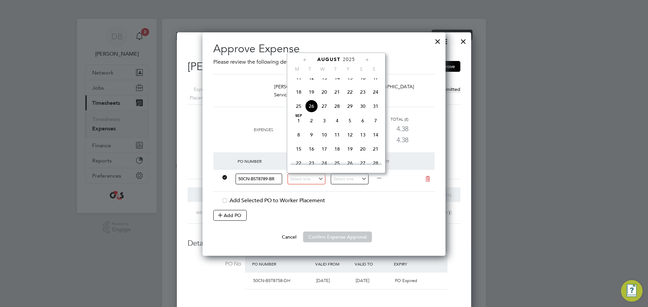
click at [253, 113] on li "[PERSON_NAME] Service Engineer BAU Service [GEOGRAPHIC_DATA] [DATE] - [DATE]" at bounding box center [323, 94] width 221 height 41
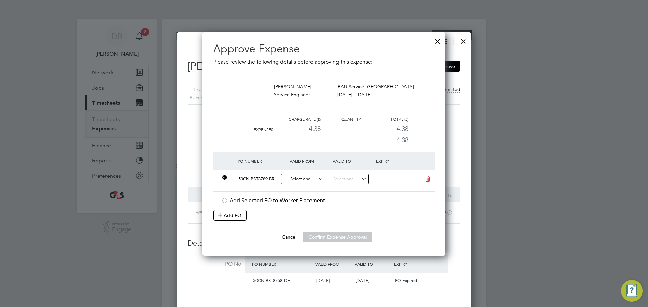
click at [312, 183] on input at bounding box center [306, 179] width 38 height 11
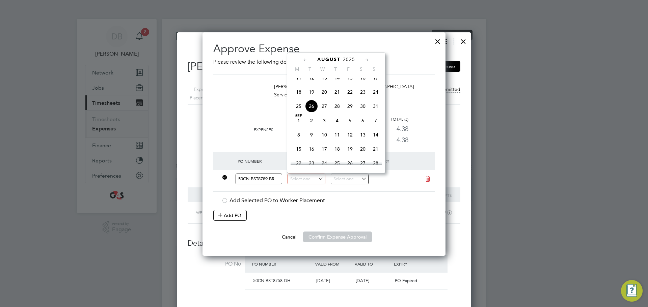
click at [303, 61] on icon at bounding box center [305, 59] width 6 height 7
click at [365, 60] on icon at bounding box center [367, 59] width 6 height 7
click at [298, 99] on span "4" at bounding box center [298, 93] width 13 height 13
type input "[DATE]"
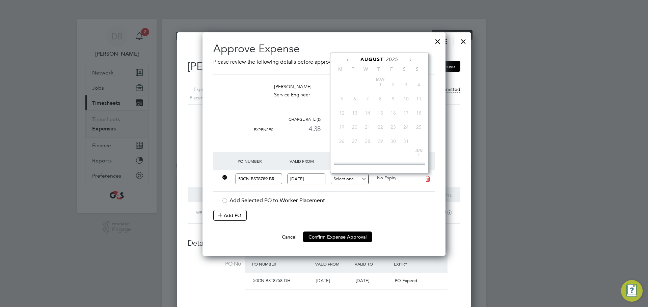
click at [363, 178] on input at bounding box center [350, 179] width 38 height 11
click at [340, 81] on span "11" at bounding box center [341, 78] width 13 height 13
type input "[DATE]"
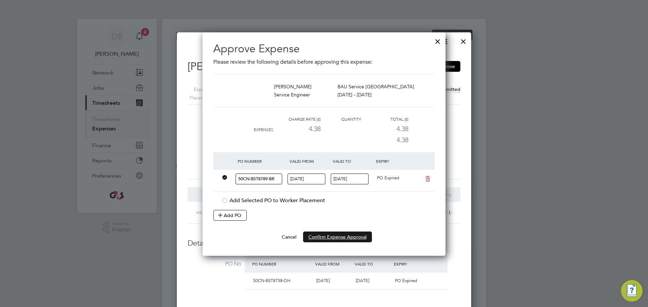
click at [339, 237] on button "Confirm Expense Approval" at bounding box center [337, 237] width 69 height 11
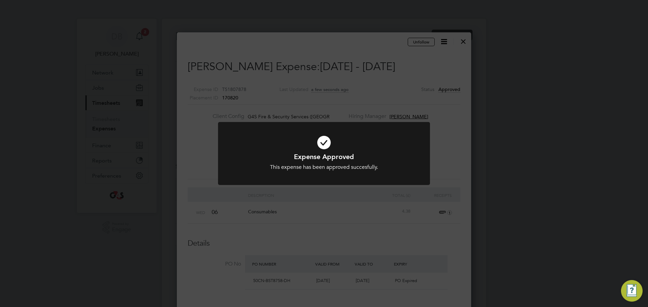
click at [429, 82] on div "Expense Approved This expense has been approved succesfully. Cancel Okay" at bounding box center [324, 153] width 648 height 307
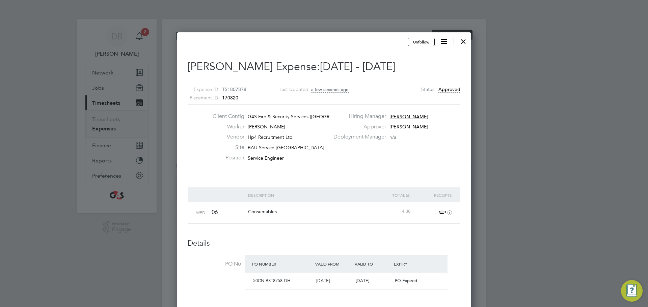
click at [462, 40] on div at bounding box center [463, 40] width 12 height 12
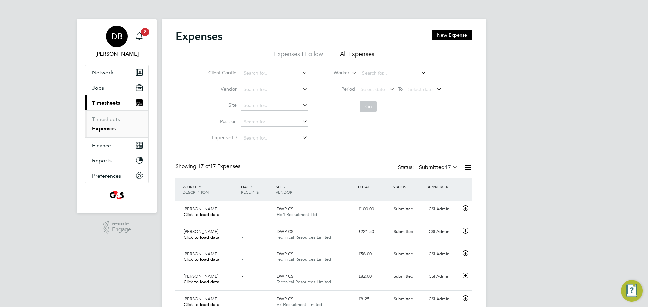
click at [118, 34] on span "DB" at bounding box center [116, 36] width 11 height 9
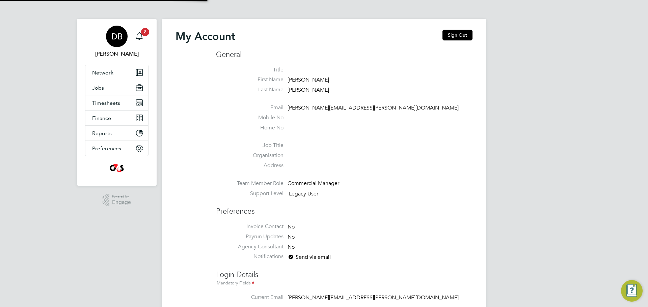
type input "[PERSON_NAME][EMAIL_ADDRESS][PERSON_NAME][DOMAIN_NAME]"
click at [456, 35] on button "Sign Out" at bounding box center [457, 35] width 30 height 11
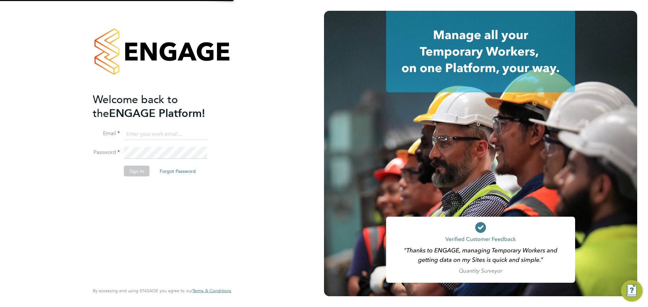
type input "[PERSON_NAME][EMAIL_ADDRESS][PERSON_NAME][DOMAIN_NAME]"
